Goal: Information Seeking & Learning: Learn about a topic

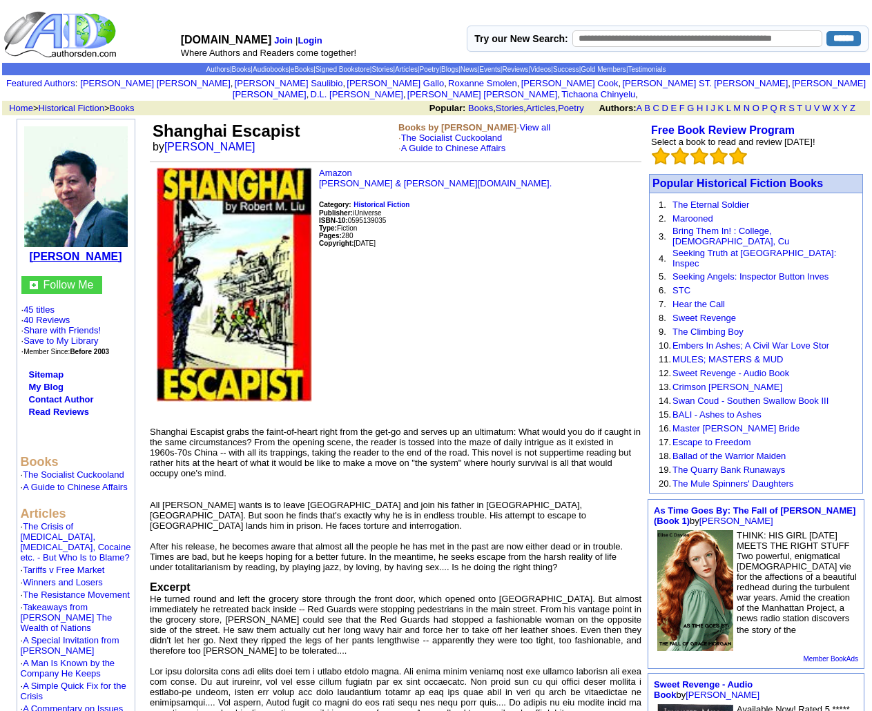
click at [88, 251] on b "[PERSON_NAME]" at bounding box center [75, 257] width 93 height 12
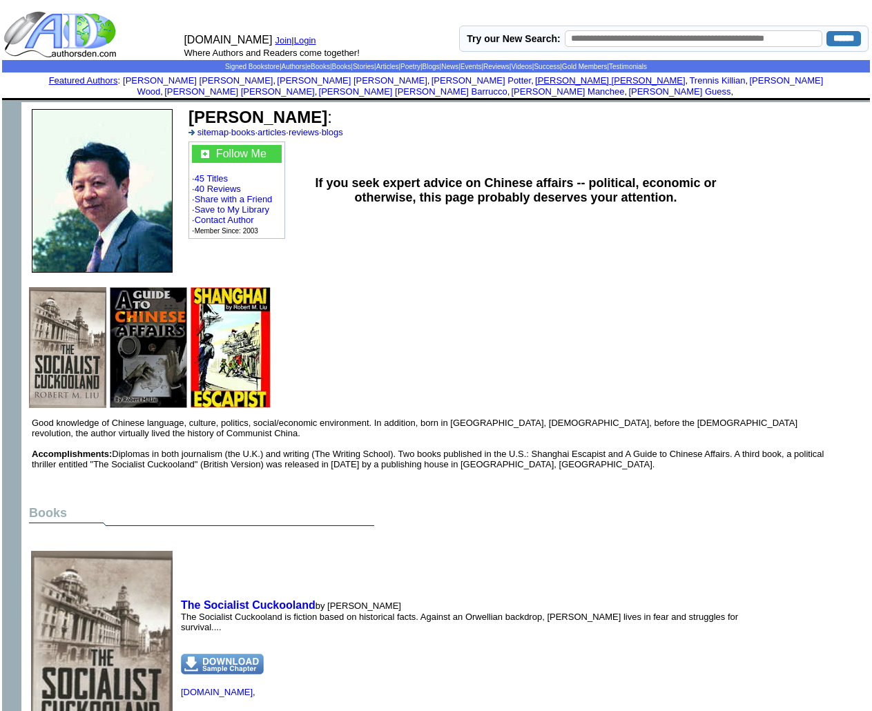
click at [535, 79] on link "Robert Liu" at bounding box center [610, 80] width 150 height 10
click at [231, 215] on link "Contact Author" at bounding box center [224, 220] width 59 height 10
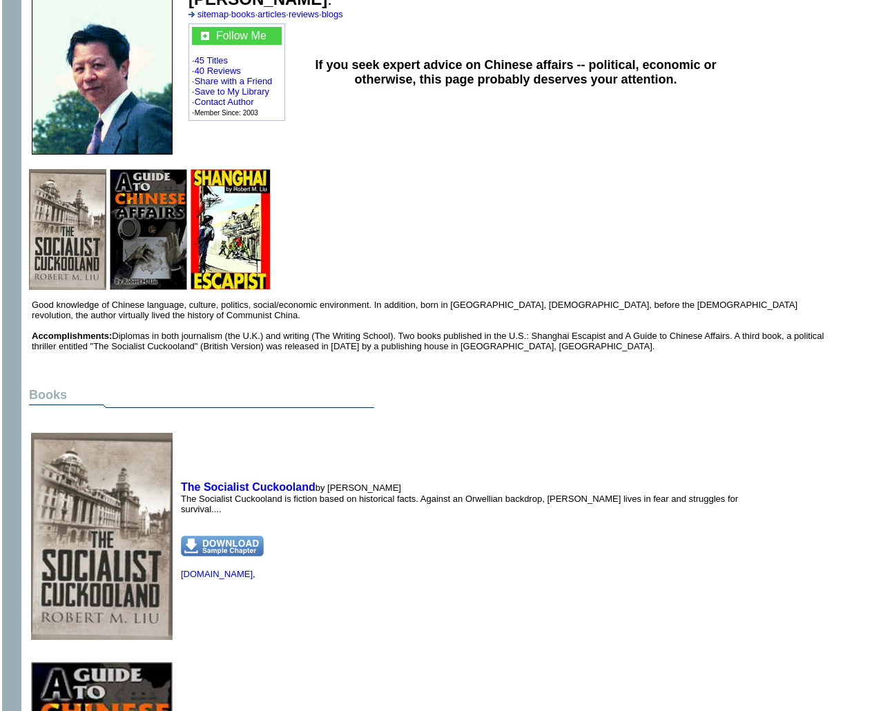
scroll to position [138, 0]
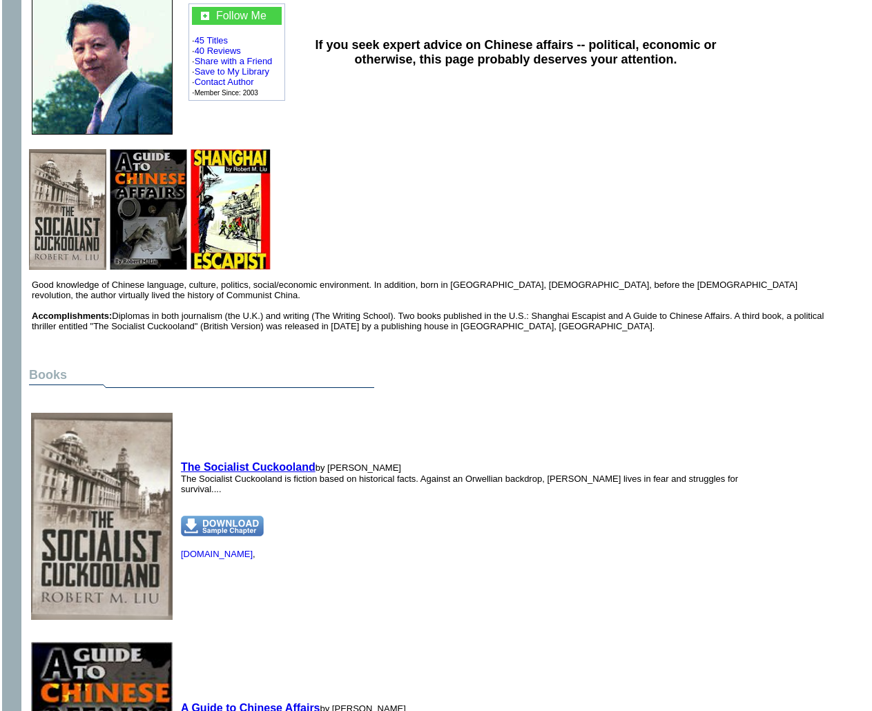
click at [276, 463] on b "The Socialist Cuckooland" at bounding box center [248, 467] width 135 height 12
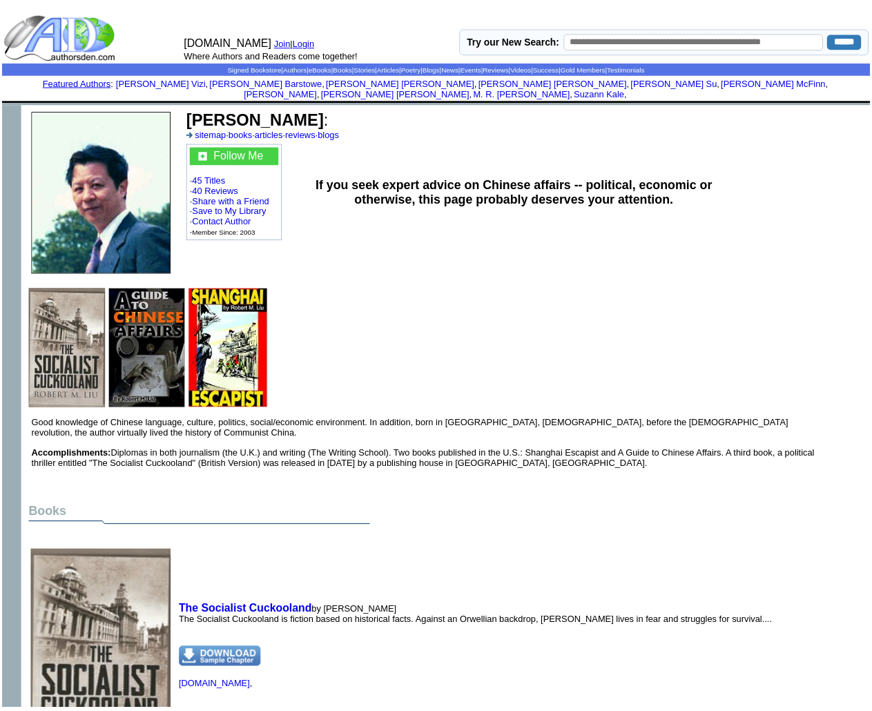
scroll to position [138, 0]
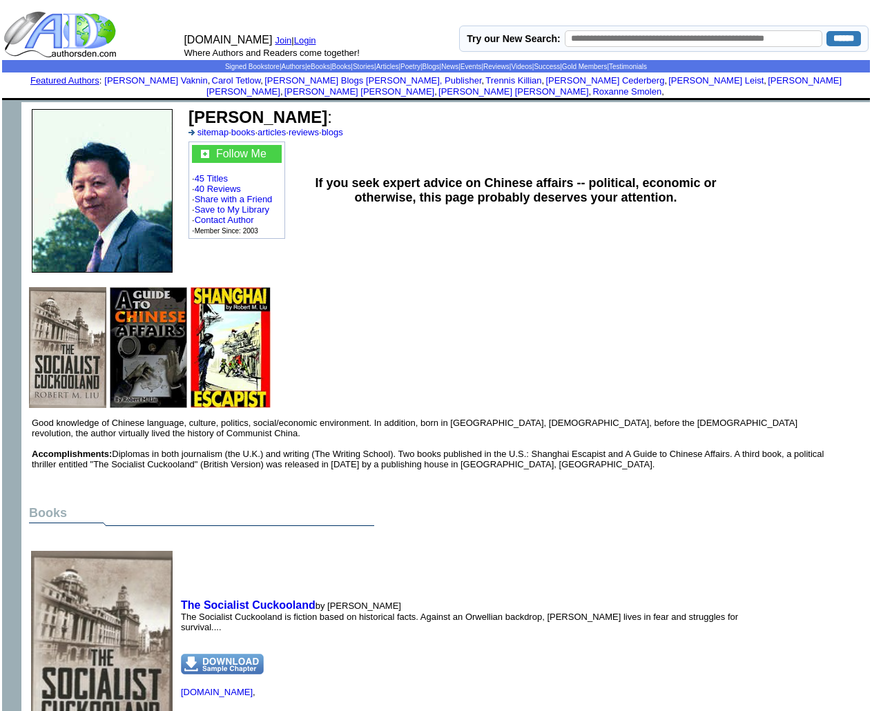
click at [137, 187] on img at bounding box center [102, 191] width 141 height 164
click at [258, 108] on b "[PERSON_NAME]" at bounding box center [258, 117] width 139 height 19
click at [319, 127] on link "reviews" at bounding box center [304, 132] width 30 height 10
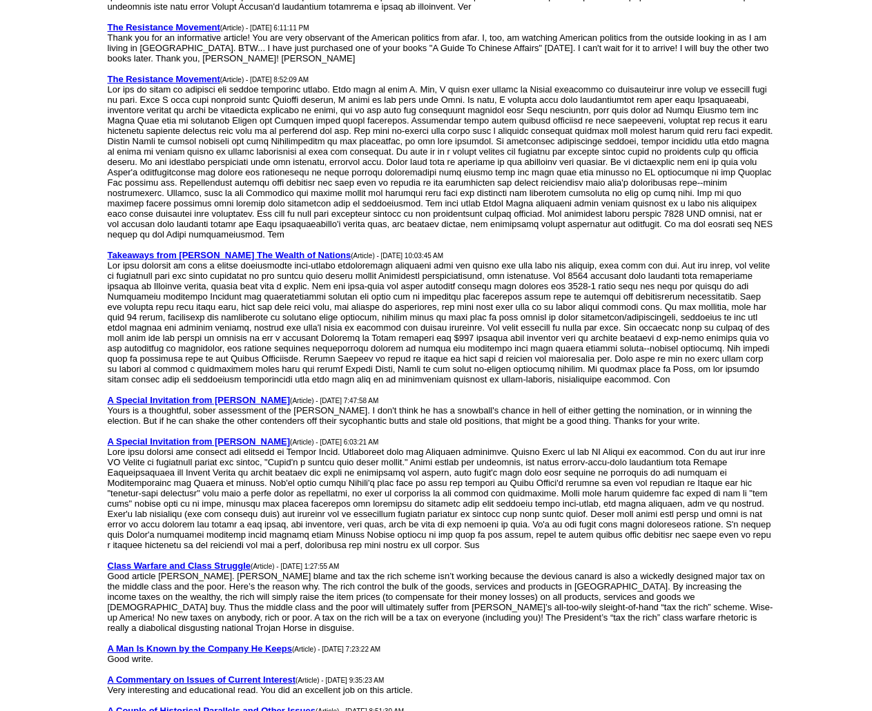
scroll to position [667, 0]
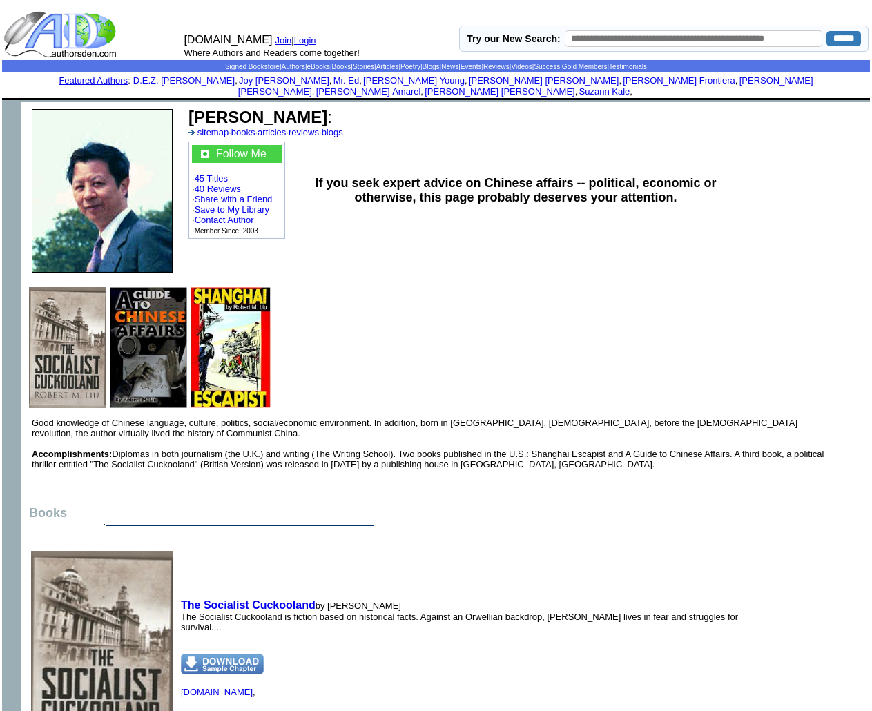
click at [119, 171] on img at bounding box center [102, 191] width 141 height 164
click at [119, 170] on img at bounding box center [102, 191] width 141 height 164
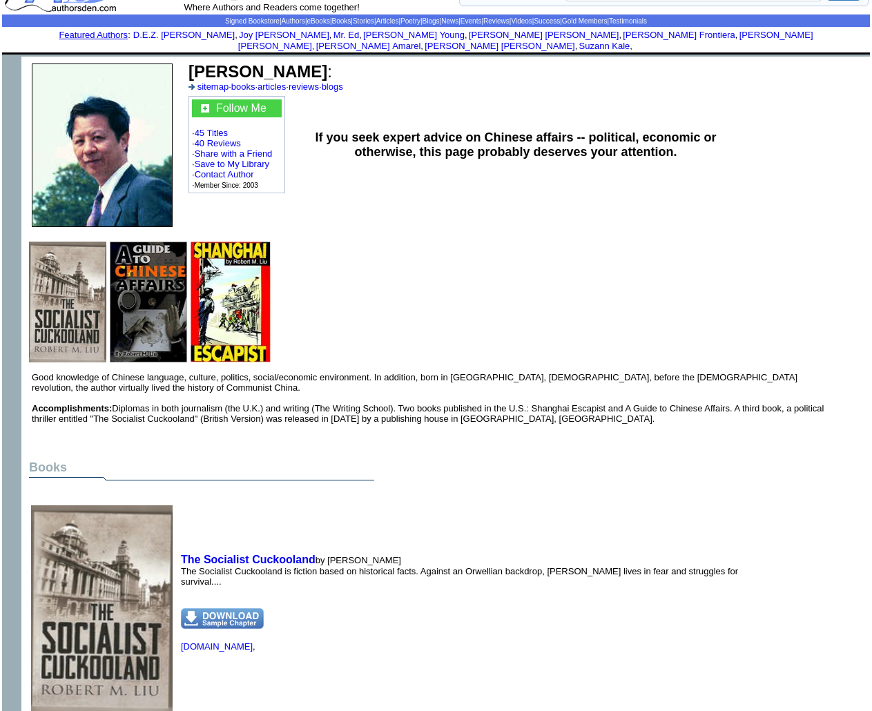
scroll to position [69, 0]
